Goal: Task Accomplishment & Management: Use online tool/utility

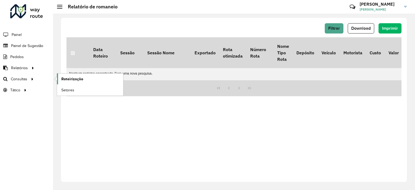
click at [71, 77] on span "Roteirização" at bounding box center [72, 79] width 22 height 6
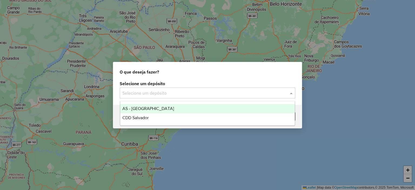
click at [171, 91] on input "text" at bounding box center [202, 93] width 160 height 6
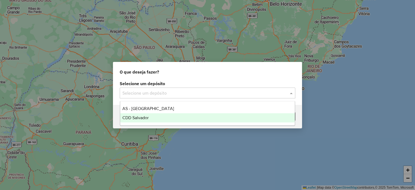
click at [156, 120] on div "CDD Salvador" at bounding box center [207, 117] width 175 height 9
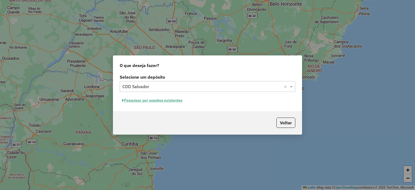
click at [154, 100] on button "Pesquisar por sessões existentes" at bounding box center [152, 100] width 65 height 8
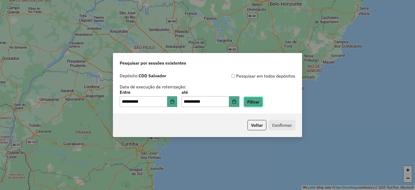
click at [256, 104] on button "Filtrar" at bounding box center [253, 102] width 19 height 10
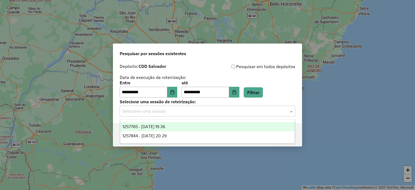
click at [179, 112] on input "text" at bounding box center [202, 111] width 160 height 6
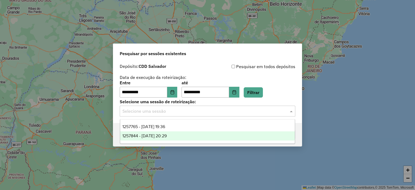
click at [164, 134] on span "1257844 - 02/09/2025 20:29" at bounding box center [144, 136] width 44 height 5
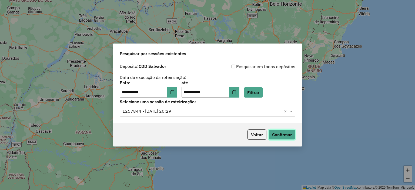
click at [286, 135] on button "Confirmar" at bounding box center [282, 135] width 27 height 10
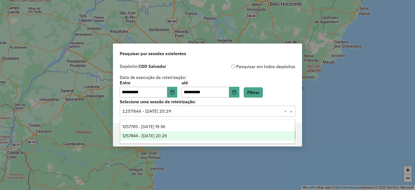
click at [178, 113] on input "text" at bounding box center [202, 111] width 160 height 6
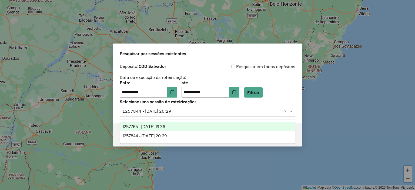
click at [166, 129] on div "1257765 - 02/09/2025 19:36" at bounding box center [207, 126] width 175 height 9
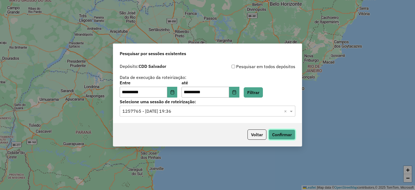
click at [283, 130] on button "Confirmar" at bounding box center [282, 135] width 27 height 10
click at [174, 94] on icon "Choose Date" at bounding box center [173, 92] width 4 height 4
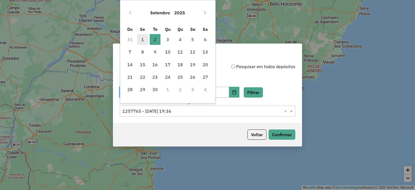
click at [144, 38] on span "1" at bounding box center [142, 39] width 11 height 11
type input "**********"
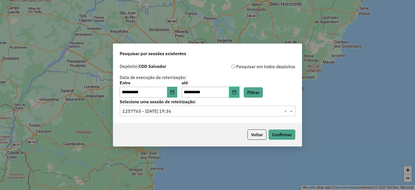
click at [237, 94] on icon "Choose Date" at bounding box center [234, 92] width 4 height 4
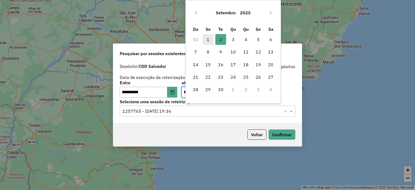
click at [208, 44] on span "1" at bounding box center [208, 39] width 11 height 11
type input "**********"
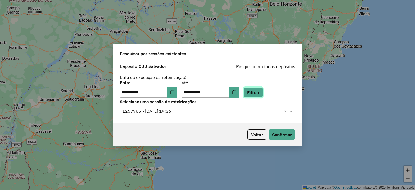
click at [259, 91] on button "Filtrar" at bounding box center [253, 92] width 19 height 10
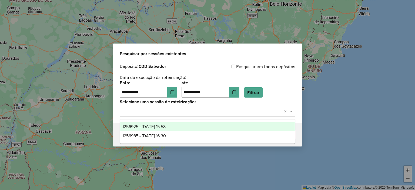
click at [197, 108] on input "text" at bounding box center [202, 111] width 160 height 6
click at [165, 126] on span "1256925 - 01/09/2025 15:58" at bounding box center [143, 126] width 43 height 5
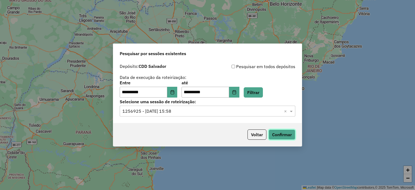
click at [283, 134] on button "Confirmar" at bounding box center [282, 135] width 27 height 10
click at [240, 92] on button "Choose Date" at bounding box center [234, 92] width 10 height 11
click at [154, 113] on input "text" at bounding box center [202, 111] width 160 height 6
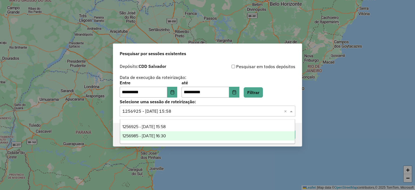
click at [147, 136] on span "1256985 - 01/09/2025 16:30" at bounding box center [144, 136] width 44 height 5
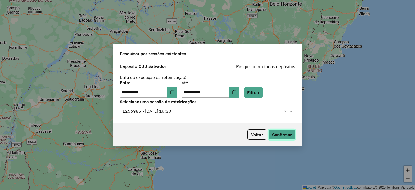
click at [287, 135] on button "Confirmar" at bounding box center [282, 135] width 27 height 10
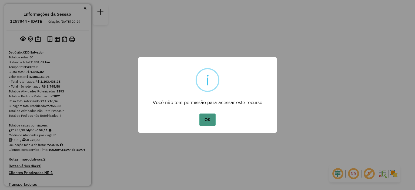
click at [208, 116] on button "OK" at bounding box center [208, 120] width 16 height 12
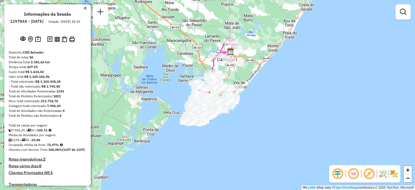
click at [352, 174] on em at bounding box center [353, 173] width 13 height 13
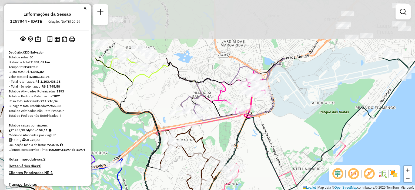
drag, startPoint x: 150, startPoint y: 86, endPoint x: 173, endPoint y: 164, distance: 80.9
click at [173, 164] on div "Janela de atendimento Grade de atendimento Capacidade Transportadoras Veículos …" at bounding box center [207, 95] width 415 height 190
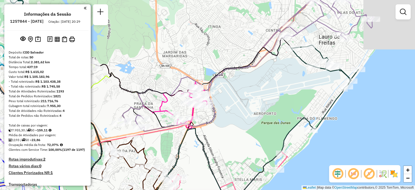
drag, startPoint x: 274, startPoint y: 66, endPoint x: 216, endPoint y: 76, distance: 59.3
click at [216, 76] on icon at bounding box center [130, 43] width 368 height 105
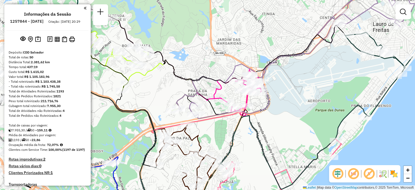
drag, startPoint x: 281, startPoint y: 49, endPoint x: 339, endPoint y: 34, distance: 59.2
click at [339, 34] on icon at bounding box center [189, 31] width 355 height 104
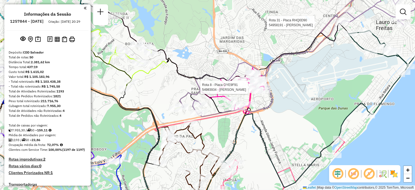
select select "**********"
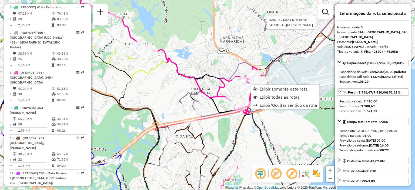
scroll to position [462, 0]
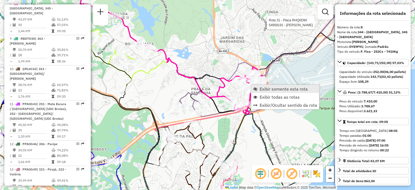
click at [262, 87] on span "Exibir somente esta rota" at bounding box center [284, 89] width 48 height 4
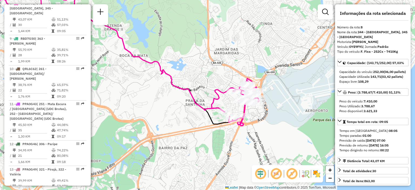
drag, startPoint x: 277, startPoint y: 132, endPoint x: 197, endPoint y: 86, distance: 92.9
click at [197, 86] on div "Janela de atendimento Grade de atendimento Capacidade Transportadoras Veículos …" at bounding box center [207, 95] width 415 height 190
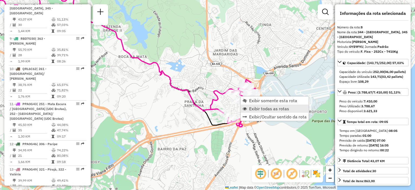
click at [251, 108] on span "Exibir todas as rotas" at bounding box center [269, 109] width 40 height 4
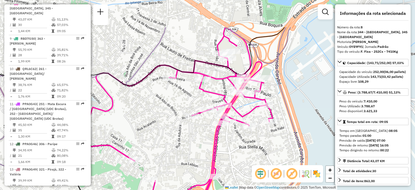
drag, startPoint x: 185, startPoint y: 63, endPoint x: 175, endPoint y: 111, distance: 48.8
click at [175, 111] on div "Janela de atendimento Grade de atendimento Capacidade Transportadoras Veículos …" at bounding box center [207, 95] width 415 height 190
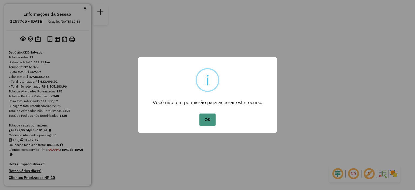
click at [207, 121] on button "OK" at bounding box center [208, 120] width 16 height 12
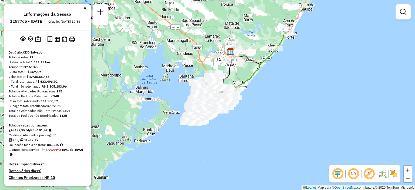
click at [354, 177] on em at bounding box center [353, 173] width 13 height 13
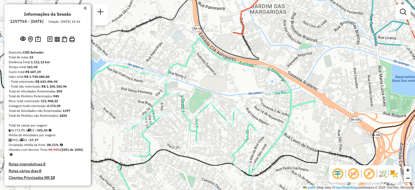
click at [203, 108] on icon at bounding box center [198, 123] width 234 height 171
select select "**********"
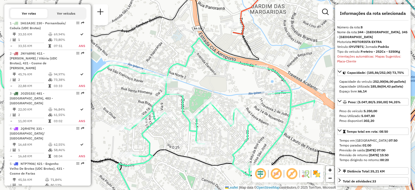
scroll to position [448, 0]
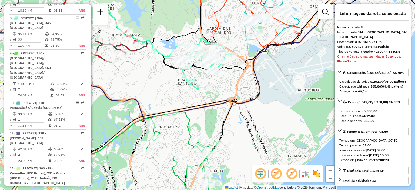
drag, startPoint x: 154, startPoint y: 103, endPoint x: 224, endPoint y: 98, distance: 69.9
click at [224, 98] on div "Janela de atendimento Grade de atendimento Capacidade Transportadoras Veículos …" at bounding box center [207, 95] width 415 height 190
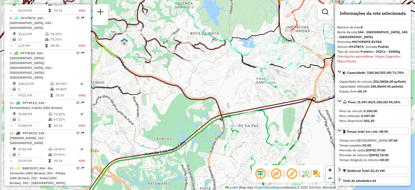
drag, startPoint x: 117, startPoint y: 97, endPoint x: 191, endPoint y: 106, distance: 74.9
click at [191, 106] on div "Janela de atendimento Grade de atendimento Capacidade Transportadoras Veículos …" at bounding box center [207, 95] width 415 height 190
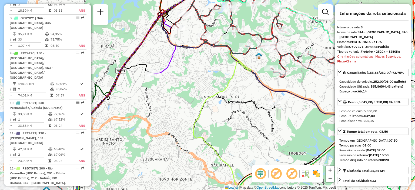
drag, startPoint x: 131, startPoint y: 74, endPoint x: 236, endPoint y: 77, distance: 104.7
click at [236, 77] on div "Janela de atendimento Grade de atendimento Capacidade Transportadoras Veículos …" at bounding box center [207, 95] width 415 height 190
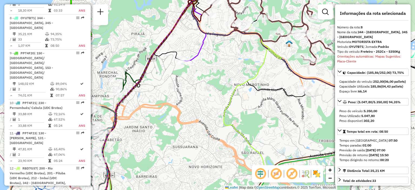
drag, startPoint x: 138, startPoint y: 125, endPoint x: 219, endPoint y: 63, distance: 102.0
click at [219, 63] on div "Janela de atendimento Grade de atendimento Capacidade Transportadoras Veículos …" at bounding box center [207, 95] width 415 height 190
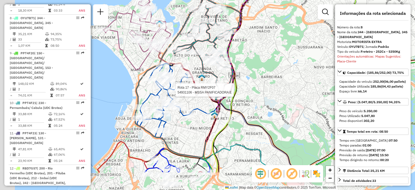
click at [179, 88] on div at bounding box center [174, 89] width 14 height 5
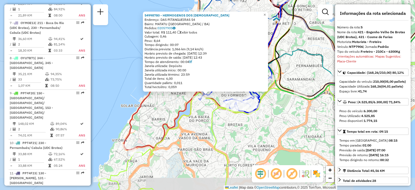
scroll to position [347, 0]
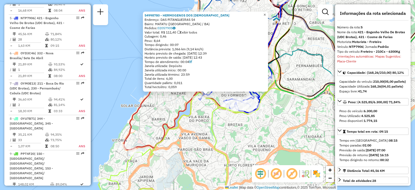
click at [266, 12] on span "×" at bounding box center [265, 14] width 2 height 5
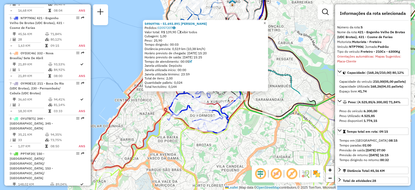
click at [266, 21] on span "×" at bounding box center [265, 23] width 2 height 5
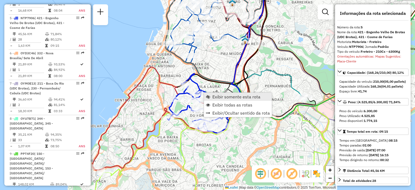
click at [211, 97] on link "Exibir somente esta rota" at bounding box center [238, 97] width 68 height 8
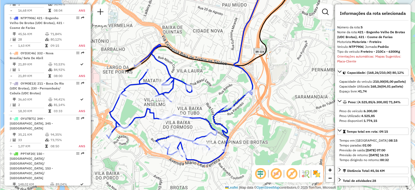
drag, startPoint x: 165, startPoint y: 151, endPoint x: 191, endPoint y: 112, distance: 47.2
click at [191, 112] on div "Janela de atendimento Grade de atendimento Capacidade Transportadoras Veículos …" at bounding box center [207, 95] width 415 height 190
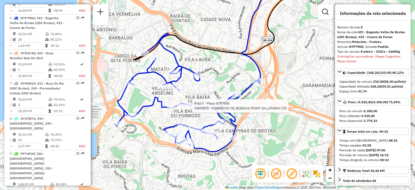
click at [209, 94] on div "Rota 5 - Placa NTP7906 54943929 - COMERCIO DE BEBIDAS POINT DA LATINHA LTD Jane…" at bounding box center [207, 95] width 415 height 190
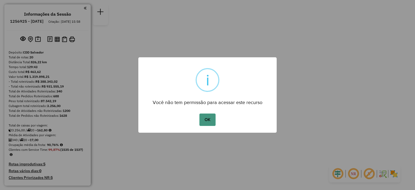
click at [207, 118] on button "OK" at bounding box center [208, 120] width 16 height 12
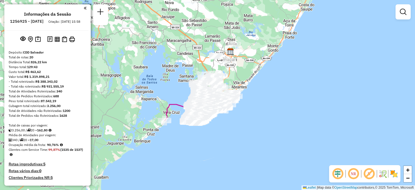
click at [350, 174] on em at bounding box center [353, 173] width 13 height 13
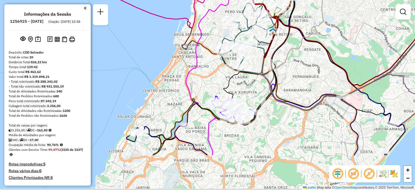
drag, startPoint x: 250, startPoint y: 148, endPoint x: 215, endPoint y: 86, distance: 71.5
click at [215, 86] on div "Janela de atendimento Grade de atendimento Capacidade Transportadoras Veículos …" at bounding box center [207, 95] width 415 height 190
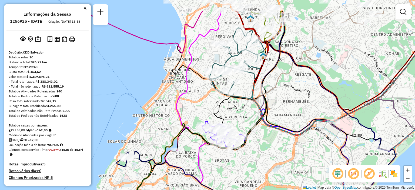
drag, startPoint x: 239, startPoint y: 81, endPoint x: 235, endPoint y: 111, distance: 30.6
click at [235, 111] on div "Janela de atendimento Grade de atendimento Capacidade Transportadoras Veículos …" at bounding box center [207, 95] width 415 height 190
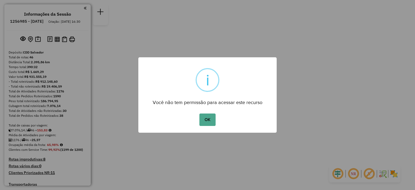
click at [209, 112] on div "OK No Cancel" at bounding box center [207, 119] width 138 height 15
click at [209, 118] on button "OK" at bounding box center [208, 120] width 16 height 12
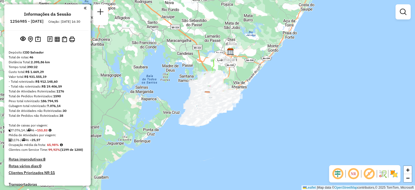
click at [350, 174] on em at bounding box center [353, 173] width 13 height 13
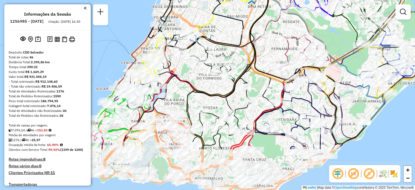
drag, startPoint x: 195, startPoint y: 147, endPoint x: 193, endPoint y: 85, distance: 62.2
click at [193, 85] on icon at bounding box center [230, 35] width 86 height 228
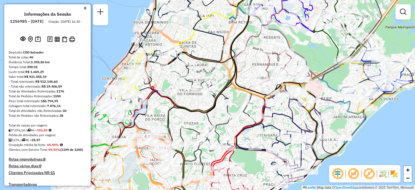
drag, startPoint x: 242, startPoint y: 98, endPoint x: 223, endPoint y: 115, distance: 26.0
click at [223, 115] on div "Janela de atendimento Grade de atendimento Capacidade Transportadoras Veículos …" at bounding box center [207, 95] width 415 height 190
select select "**********"
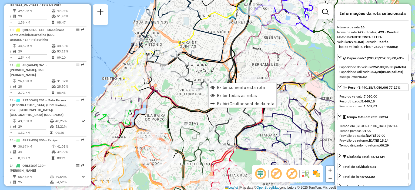
scroll to position [709, 0]
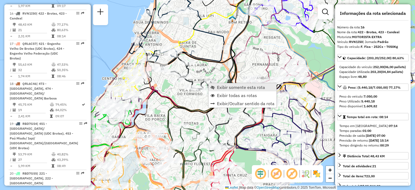
click at [220, 88] on span "Exibir somente esta rota" at bounding box center [241, 87] width 48 height 4
